Goal: Task Accomplishment & Management: Manage account settings

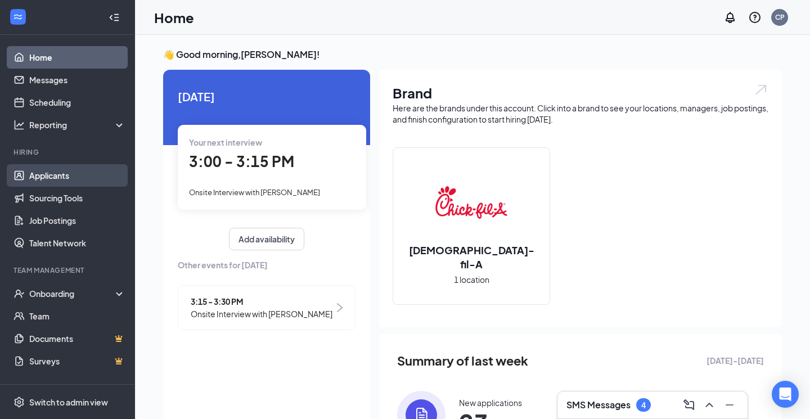
click at [72, 178] on link "Applicants" at bounding box center [77, 175] width 96 height 23
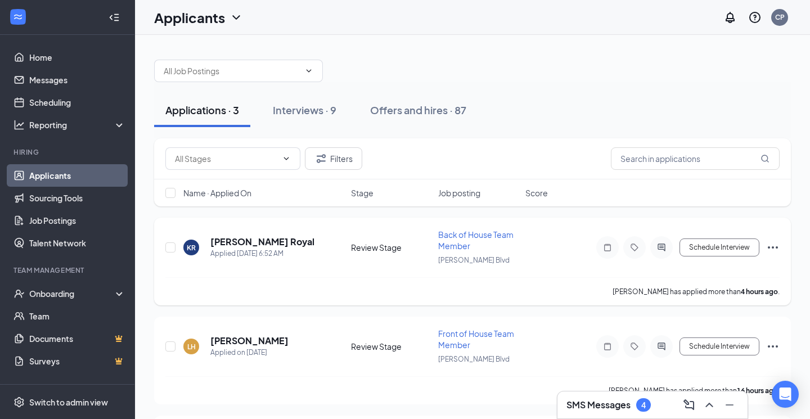
click at [222, 235] on div "KR [PERSON_NAME] Royal Applied [DATE] 6:52 AM Review Stage Back of House Team M…" at bounding box center [472, 253] width 615 height 48
click at [222, 240] on h5 "[PERSON_NAME] Royal" at bounding box center [262, 242] width 104 height 12
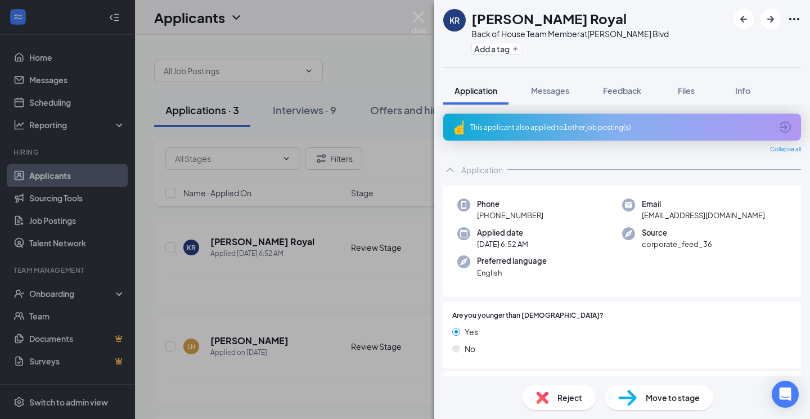
click at [780, 125] on icon "ArrowCircle" at bounding box center [786, 127] width 14 height 14
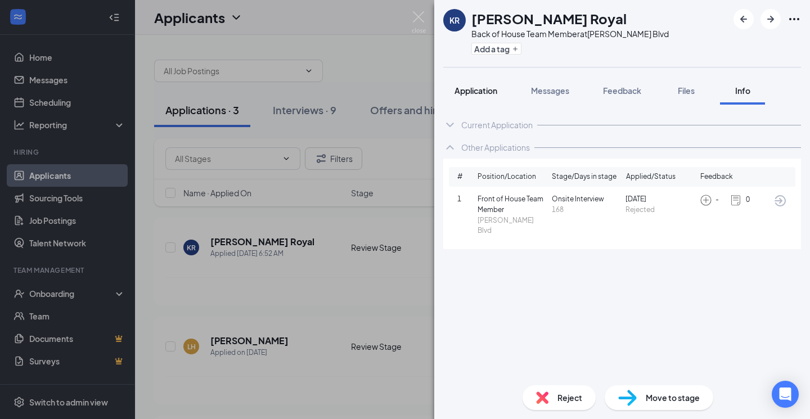
click at [490, 87] on span "Application" at bounding box center [476, 91] width 43 height 10
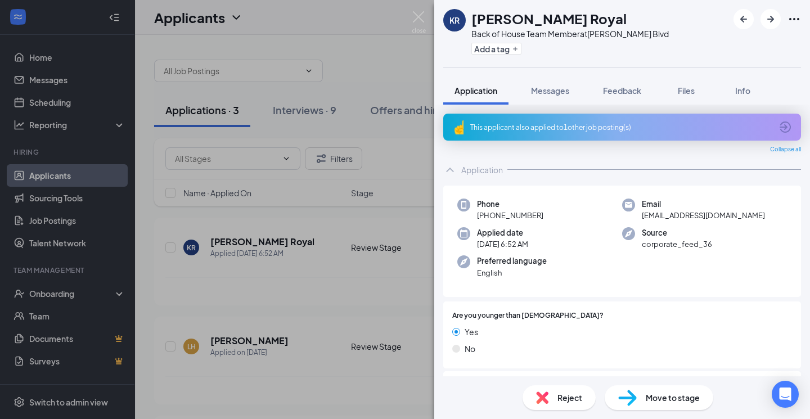
click at [584, 397] on div "Reject" at bounding box center [559, 397] width 73 height 25
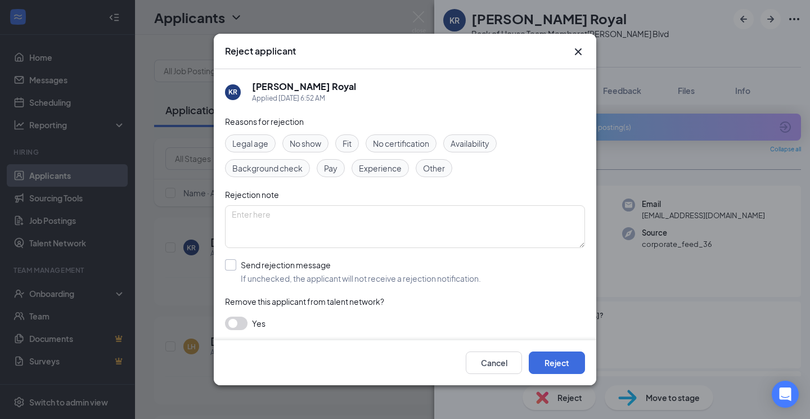
click at [285, 266] on div "Send rejection message" at bounding box center [361, 264] width 240 height 11
click at [285, 266] on input "Send rejection message If unchecked, the applicant will not receive a rejection…" at bounding box center [353, 271] width 256 height 25
checkbox input "true"
click at [324, 325] on span "Rejection - Availability" at bounding box center [400, 322] width 331 height 17
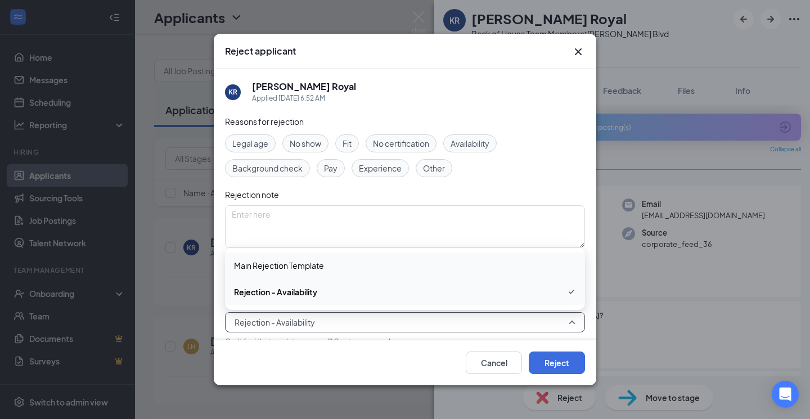
click at [330, 273] on div "Main Rejection Template" at bounding box center [405, 266] width 360 height 26
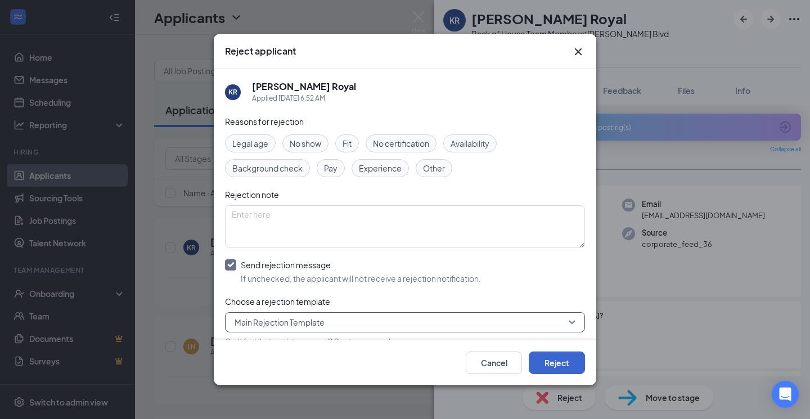
click at [546, 354] on button "Reject" at bounding box center [557, 363] width 56 height 23
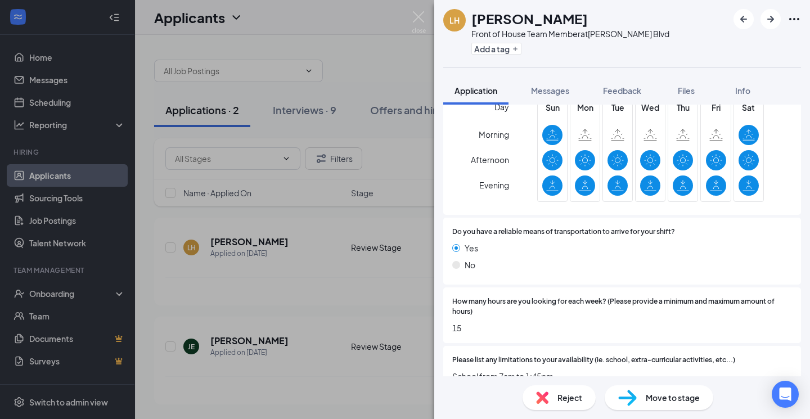
scroll to position [795, 0]
click at [546, 401] on img at bounding box center [542, 398] width 12 height 12
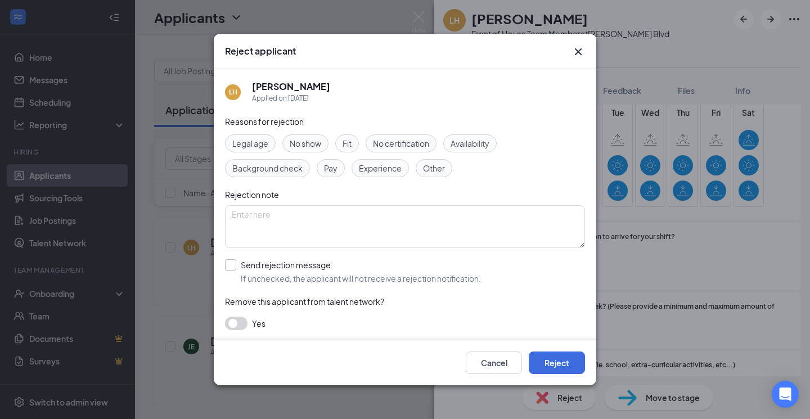
click at [245, 271] on div "Send rejection message If unchecked, the applicant will not receive a rejection…" at bounding box center [361, 271] width 240 height 25
click at [245, 271] on input "Send rejection message If unchecked, the applicant will not receive a rejection…" at bounding box center [353, 271] width 256 height 25
checkbox input "true"
click at [264, 311] on div "Reasons for rejection Legal age No show Fit No certification Availability Backg…" at bounding box center [405, 260] width 360 height 290
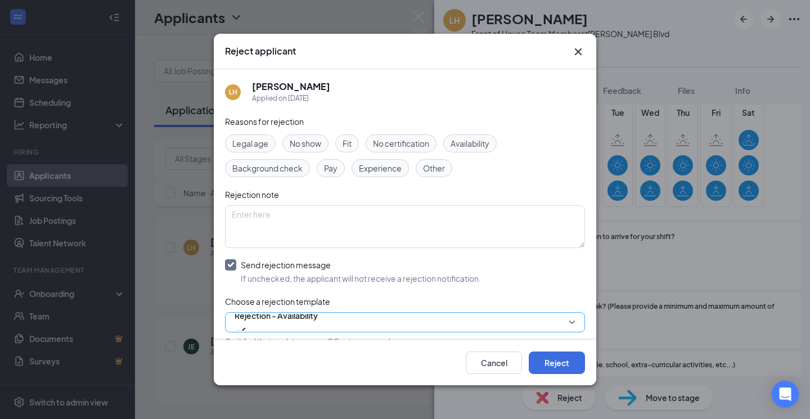
click at [264, 316] on span "Rejection - Availability" at bounding box center [276, 315] width 83 height 17
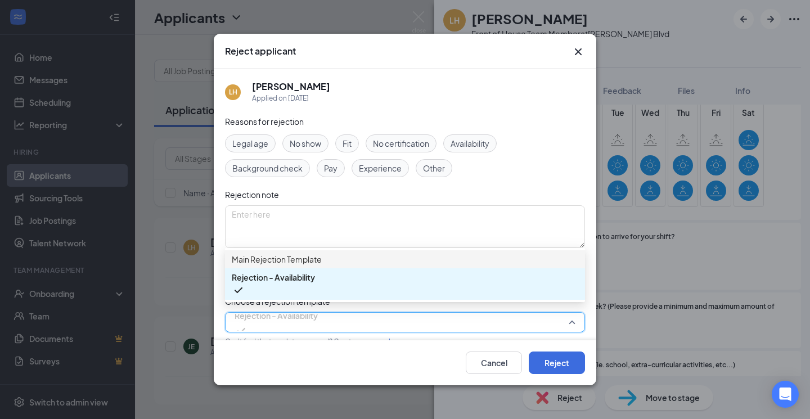
click at [281, 266] on span "Main Rejection Template" at bounding box center [277, 259] width 90 height 12
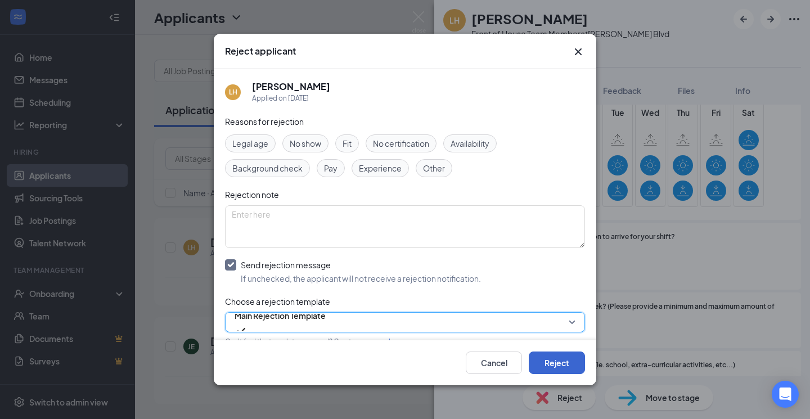
click at [555, 357] on button "Reject" at bounding box center [557, 363] width 56 height 23
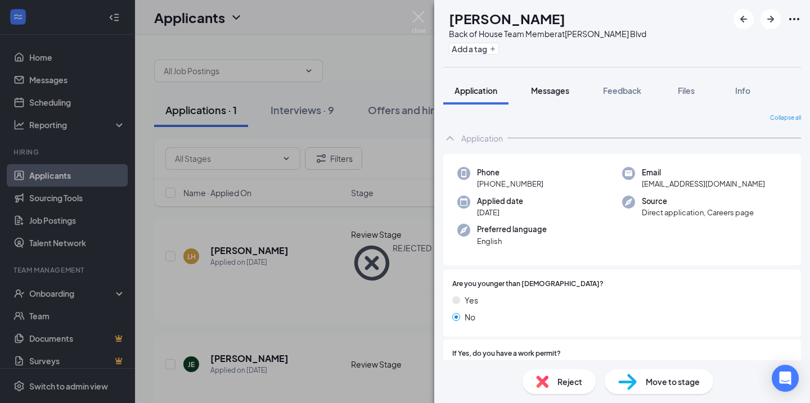
click at [547, 90] on span "Messages" at bounding box center [550, 91] width 38 height 10
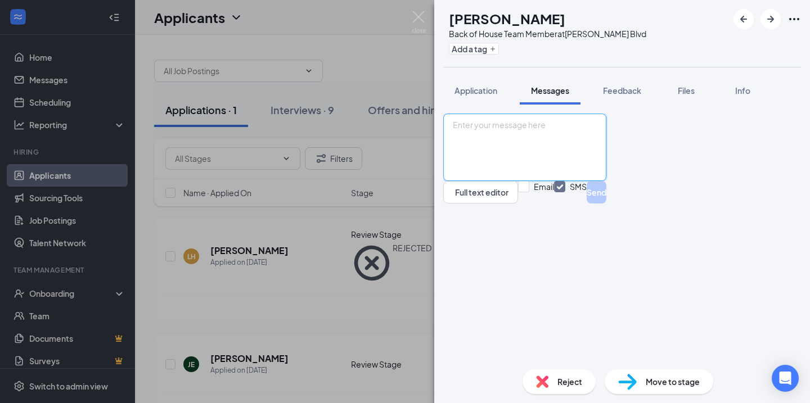
click at [548, 181] on textarea at bounding box center [524, 148] width 163 height 68
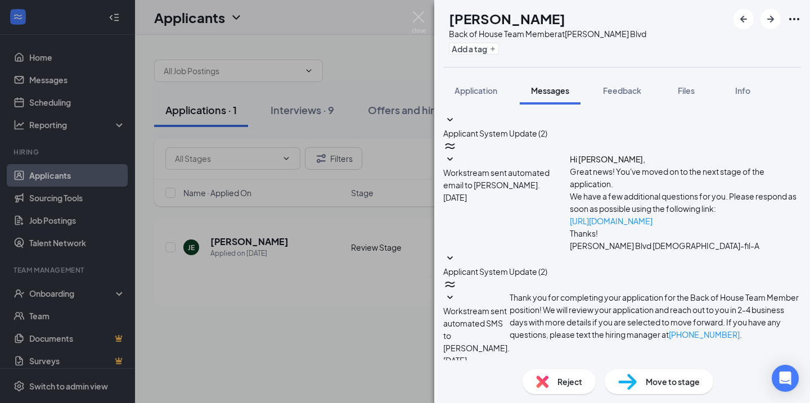
type textarea "Good morning, [PERSON_NAME]! I saw that you've previously worked at a [DEMOGRAP…"
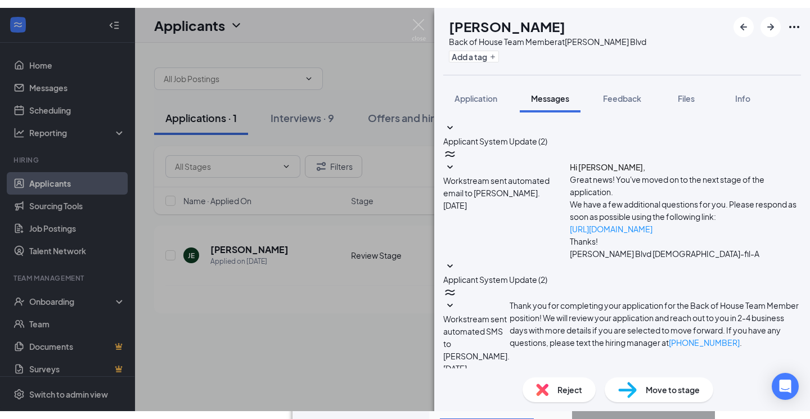
scroll to position [197, 0]
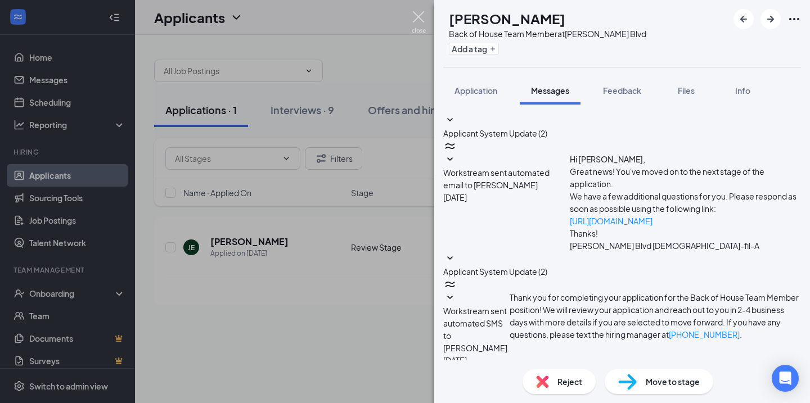
click at [412, 12] on img at bounding box center [419, 22] width 14 height 22
